Goal: Information Seeking & Learning: Learn about a topic

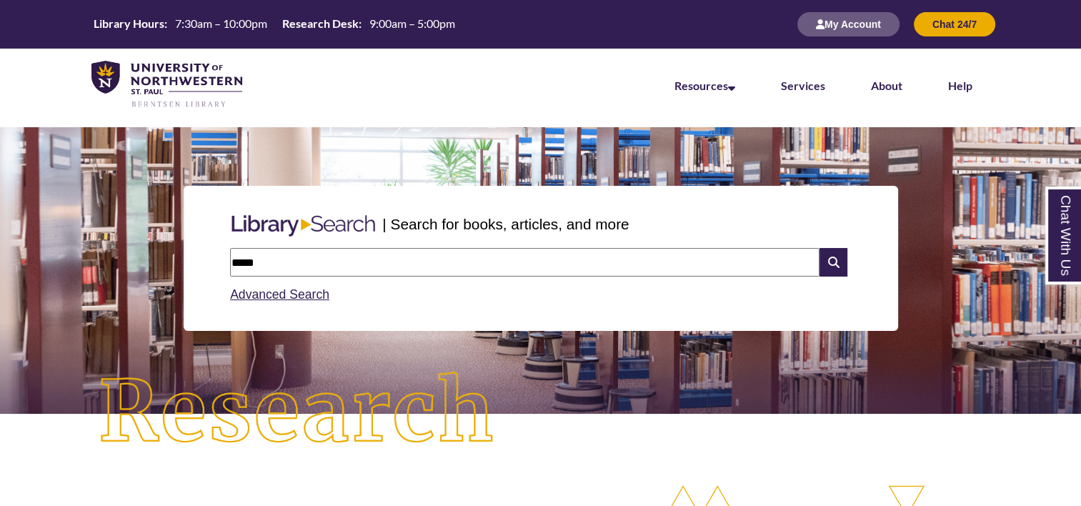
scroll to position [466, 959]
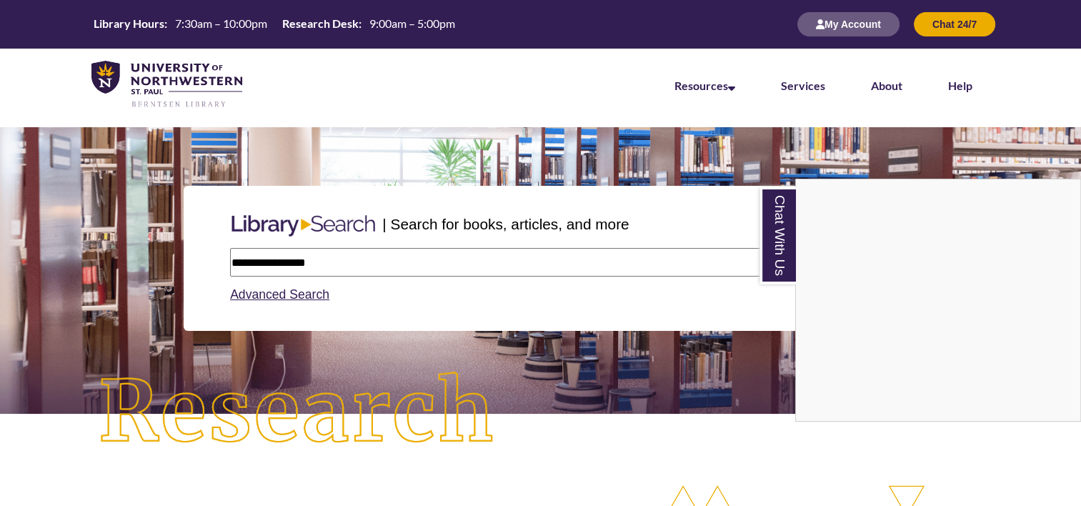
click at [325, 264] on div "Chat With Us" at bounding box center [540, 253] width 1081 height 506
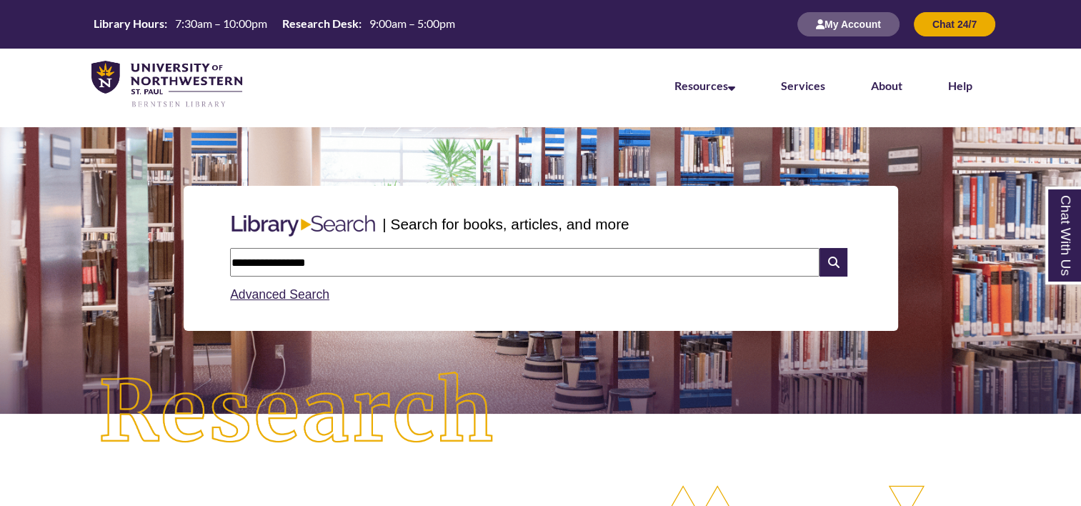
click at [323, 261] on input "**********" at bounding box center [524, 262] width 589 height 29
type input "**********"
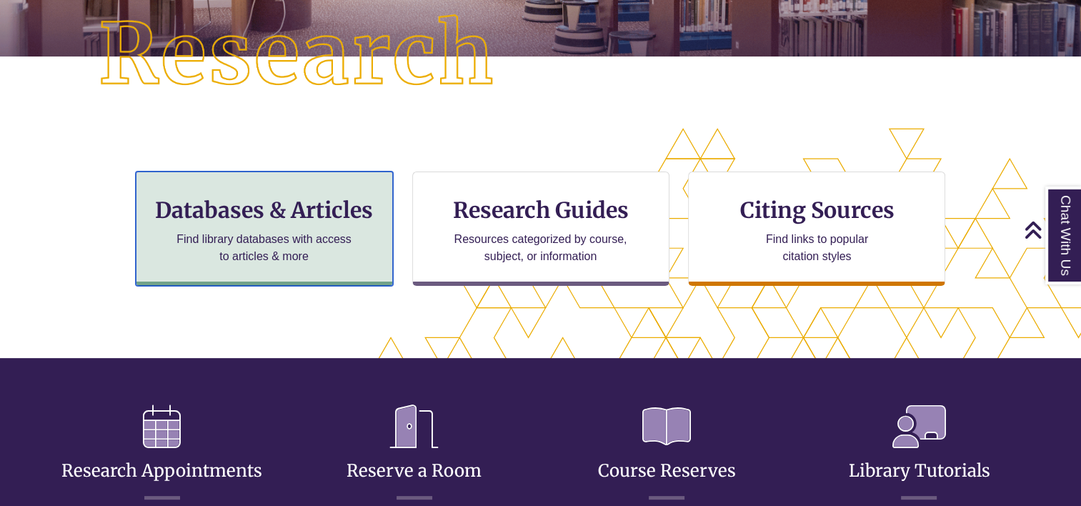
click at [283, 194] on div "Databases & Articles Find library databases with access to articles & more" at bounding box center [264, 228] width 257 height 114
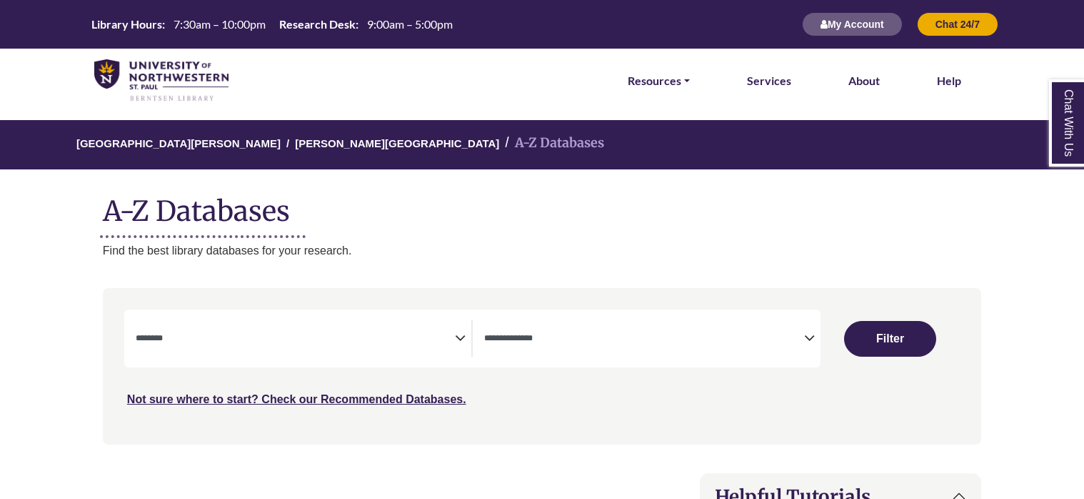
select select "Database Subject Filter"
select select "Database Types Filter"
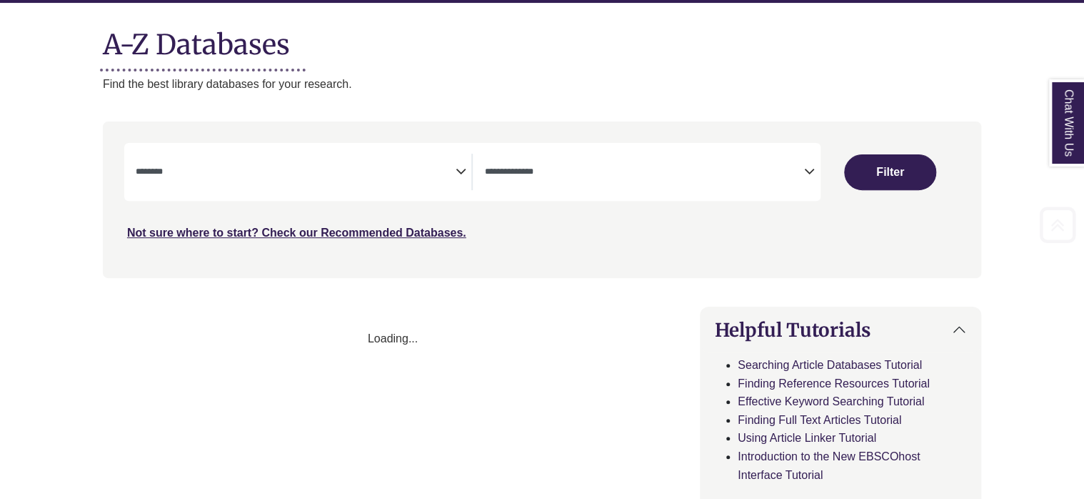
scroll to position [571, 0]
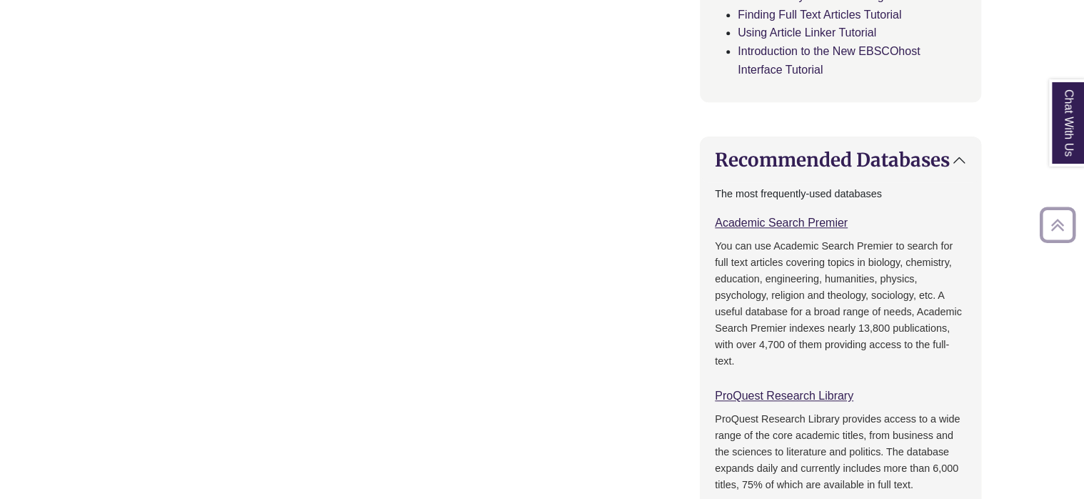
select select "Database Subject Filter"
select select "Database Types Filter"
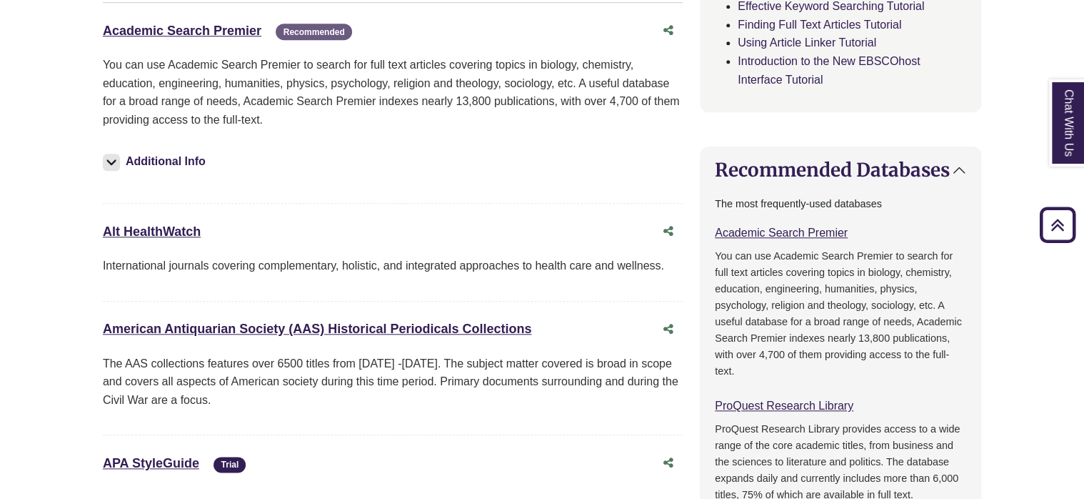
scroll to position [429, 0]
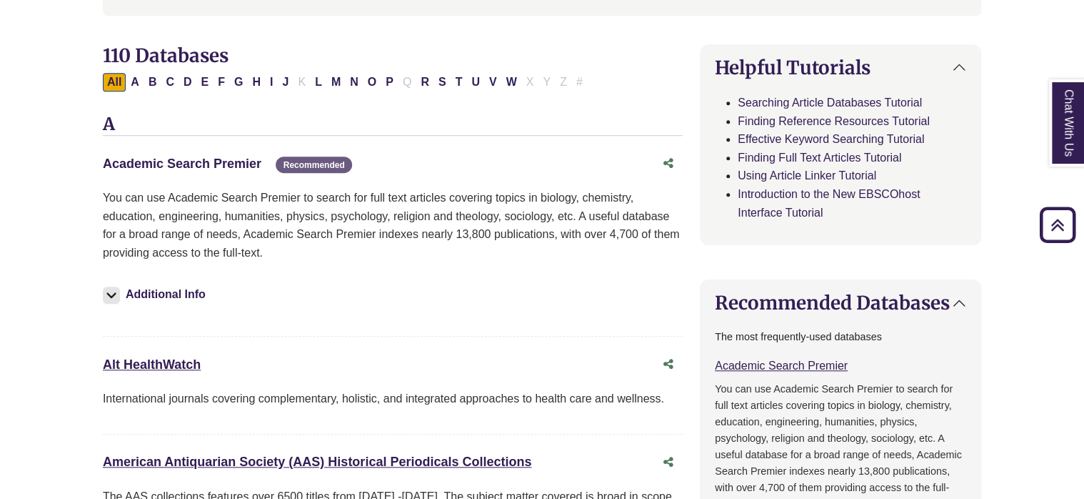
click at [223, 157] on link "Academic Search Premier This link opens in a new window" at bounding box center [182, 163] width 159 height 14
